Goal: Transaction & Acquisition: Purchase product/service

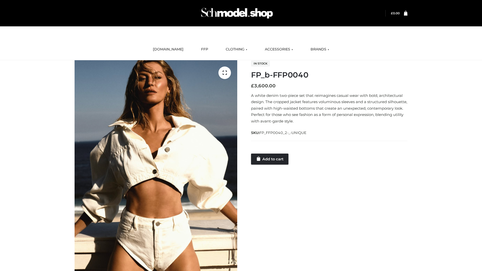
click at [270, 159] on link "Add to cart" at bounding box center [269, 159] width 37 height 11
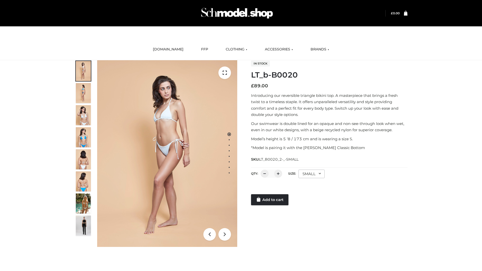
click at [270, 200] on link "Add to cart" at bounding box center [269, 199] width 37 height 11
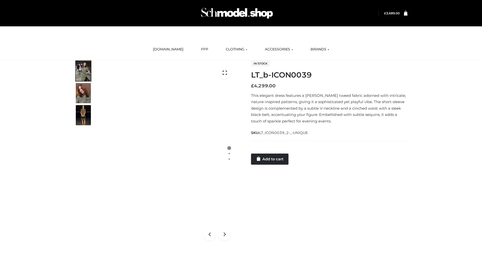
click at [270, 159] on link "Add to cart" at bounding box center [269, 159] width 37 height 11
